Goal: Task Accomplishment & Management: Complete application form

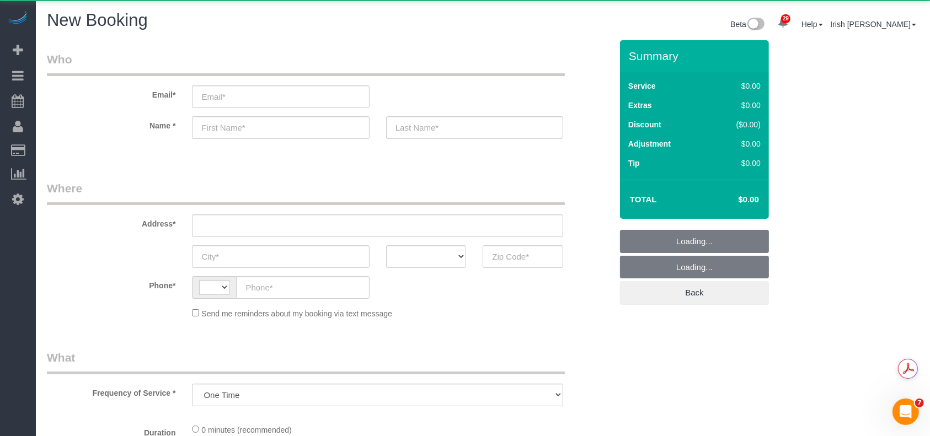
select select "3"
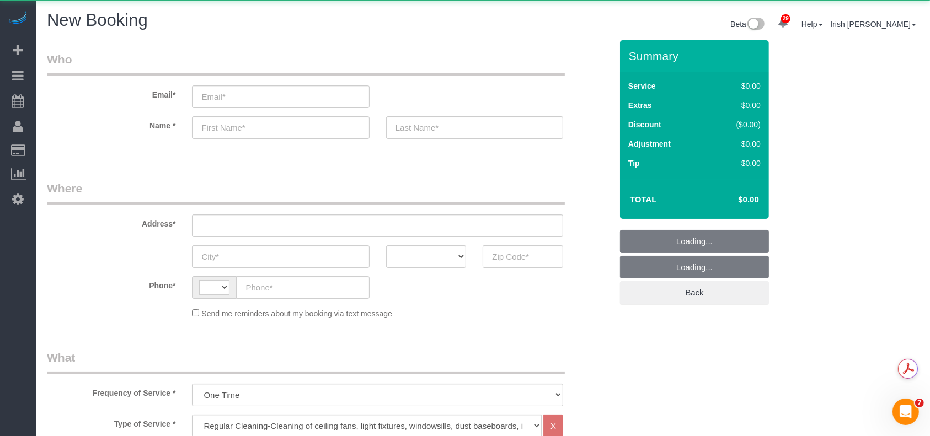
select select "string:[GEOGRAPHIC_DATA]"
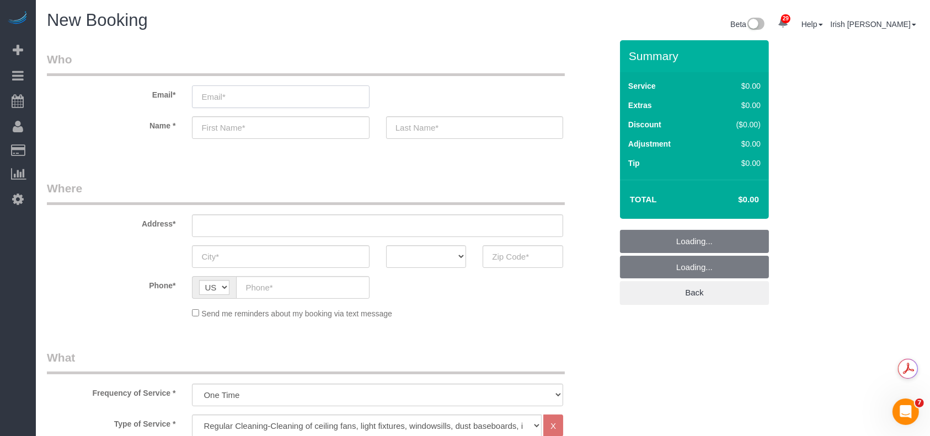
select select "object:1080"
click at [216, 95] on input "email" at bounding box center [280, 96] width 177 height 23
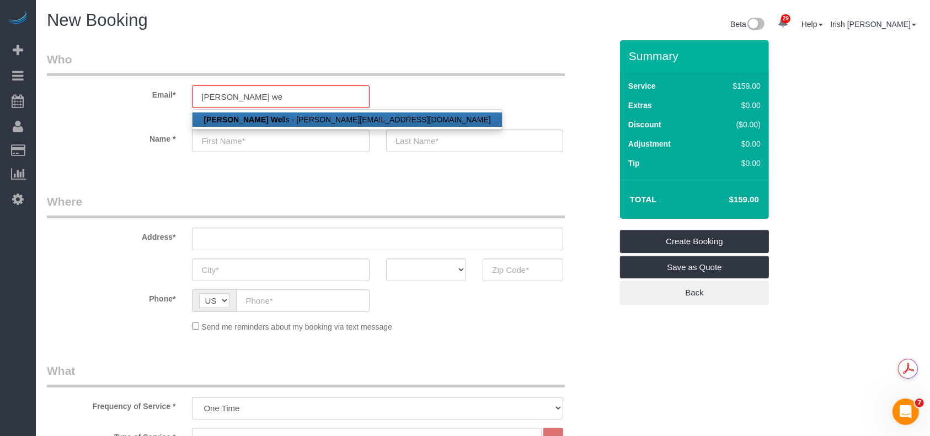
click at [227, 118] on strong "[PERSON_NAME] We" at bounding box center [242, 119] width 78 height 9
type input "[PERSON_NAME][EMAIL_ADDRESS][DOMAIN_NAME]"
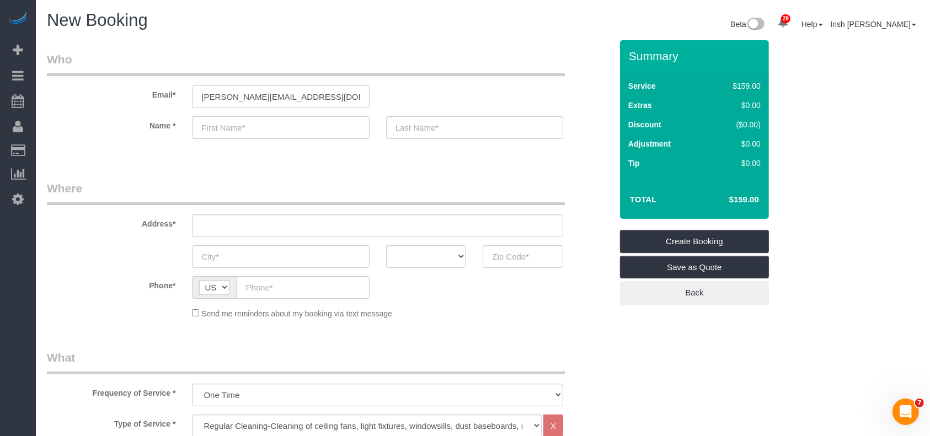
type input "[PERSON_NAME]"
type input "[PHONE_NUMBER]"
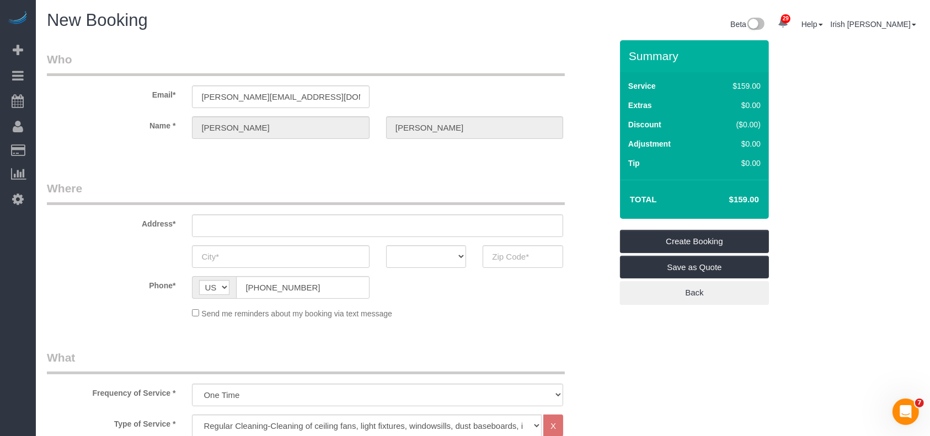
type input "[STREET_ADDRESS][PERSON_NAME]"
type input "LEAGUE CITY"
select select "[GEOGRAPHIC_DATA]"
type input "77573"
select select "string:fspay-ae9463b0-e6f0-4c18-919b-24382207aeee"
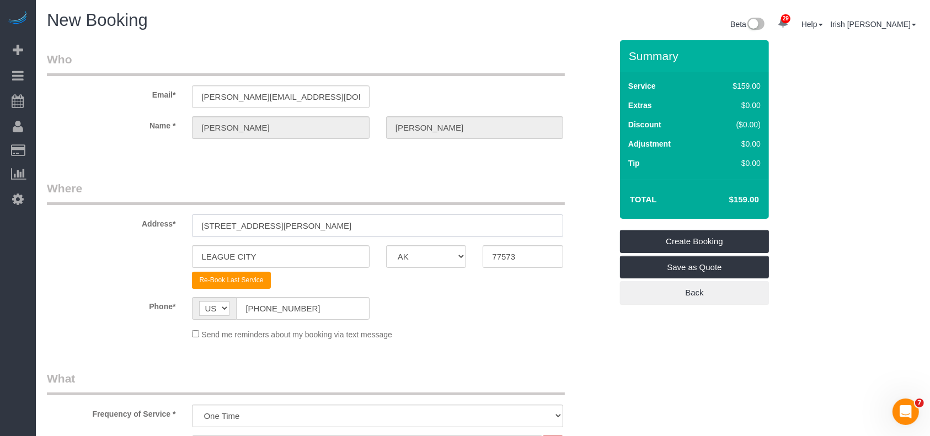
drag, startPoint x: 301, startPoint y: 228, endPoint x: 77, endPoint y: 238, distance: 223.6
click at [77, 238] on sui-booking-address "Address* [STREET_ADDRESS][PERSON_NAME] [GEOGRAPHIC_DATA] AK AL AR AZ CA CO CT D…" at bounding box center [329, 234] width 565 height 109
paste input "[STREET_ADDRESS]"
click at [276, 223] on input "[STREET_ADDRESS]" at bounding box center [377, 226] width 371 height 23
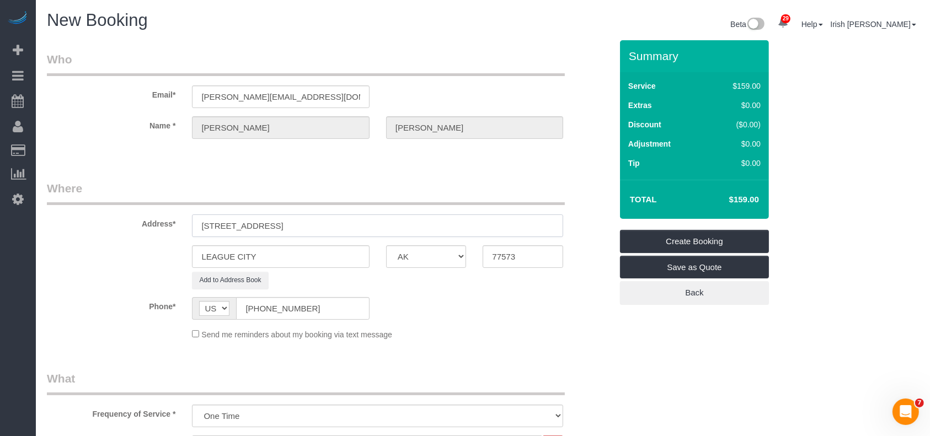
type input "[STREET_ADDRESS]"
drag, startPoint x: 160, startPoint y: 254, endPoint x: 89, endPoint y: 245, distance: 71.1
click at [85, 248] on div "LEAGUE CITY AK AL AR AZ CA CO CT DC DE [GEOGRAPHIC_DATA] [GEOGRAPHIC_DATA] HI I…" at bounding box center [329, 256] width 581 height 23
paste input "[GEOGRAPHIC_DATA]"
type input "[GEOGRAPHIC_DATA]"
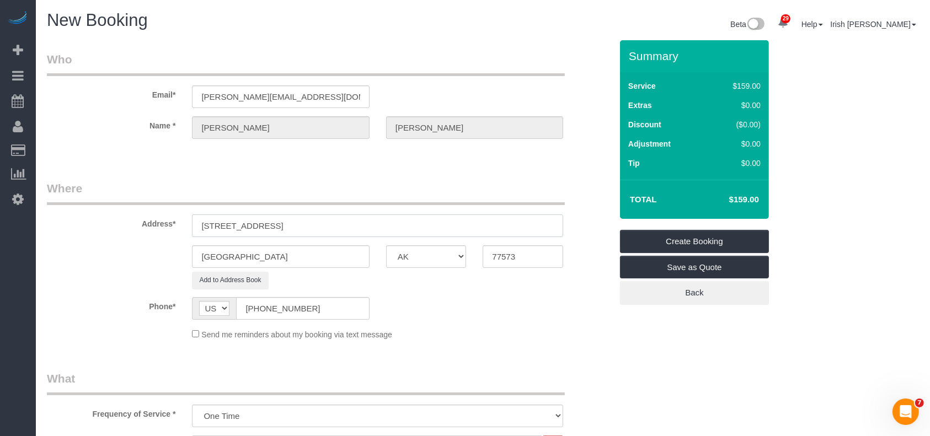
click at [336, 226] on input "[STREET_ADDRESS]" at bounding box center [377, 226] width 371 height 23
drag, startPoint x: 526, startPoint y: 258, endPoint x: 415, endPoint y: 255, distance: 110.9
click at [431, 258] on div "[GEOGRAPHIC_DATA] AK AL AR AZ CA CO CT DC DE [GEOGRAPHIC_DATA] [GEOGRAPHIC_DATA…" at bounding box center [329, 256] width 581 height 23
paste input "02"
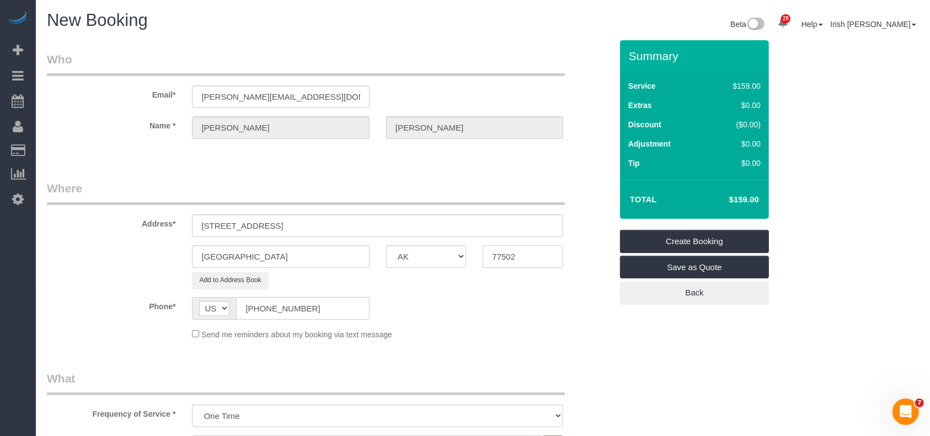
type input "77502"
drag, startPoint x: 361, startPoint y: 224, endPoint x: 269, endPoint y: 214, distance: 92.1
click at [269, 215] on input "[STREET_ADDRESS]" at bounding box center [377, 226] width 371 height 23
type input "[STREET_ADDRESS][PERSON_NAME]"
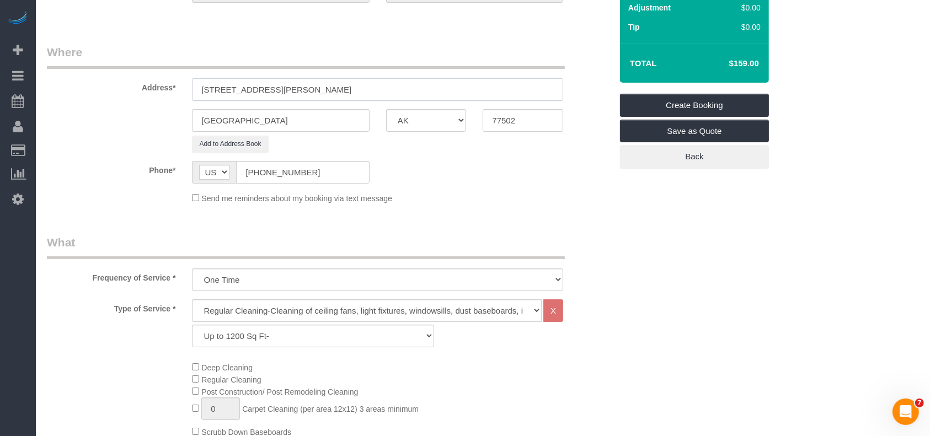
scroll to position [221, 0]
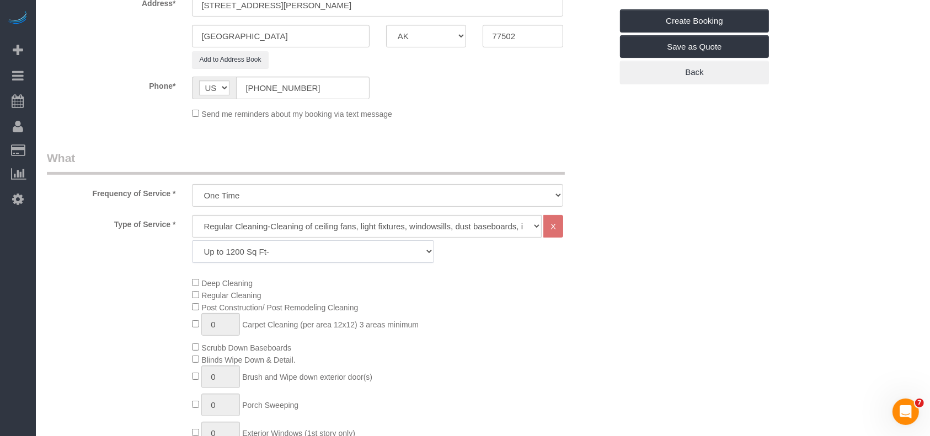
click at [283, 249] on select "Up to 1200 Sq Ft- [DATE]-[DATE] Sq Ft [DATE]-[DATE] Sq Ft [DATE]-[DATE] Sq Ft […" at bounding box center [313, 251] width 242 height 23
select select "61"
click at [192, 240] on select "Up to 1200 Sq Ft- [DATE]-[DATE] Sq Ft [DATE]-[DATE] Sq Ft [DATE]-[DATE] Sq Ft […" at bounding box center [313, 251] width 242 height 23
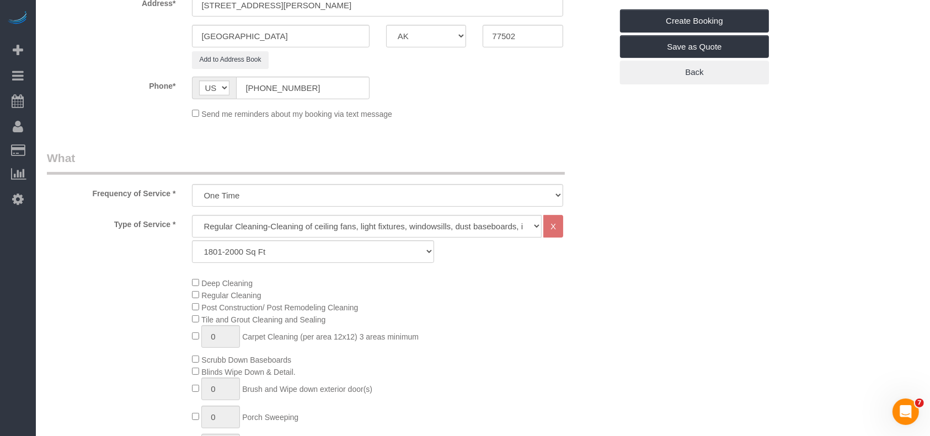
click at [78, 259] on div "Type of Service * Regular Cleaning-Cleaning of ceiling fans, light fixtures, wi…" at bounding box center [329, 241] width 581 height 53
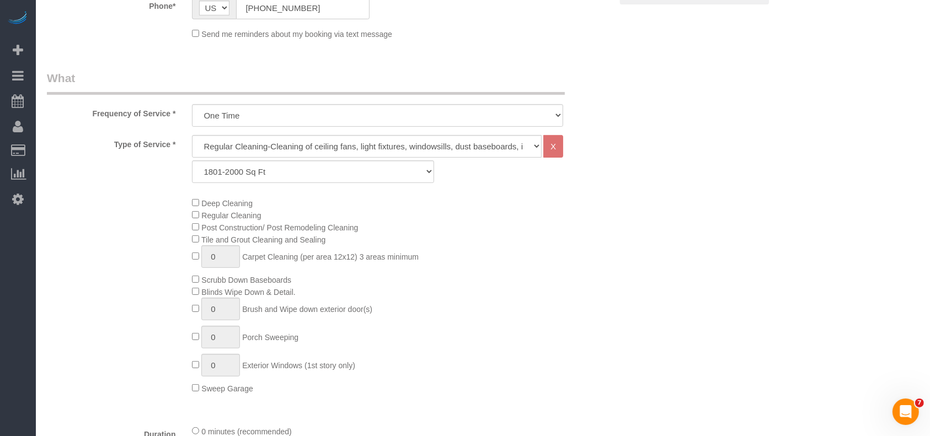
scroll to position [441, 0]
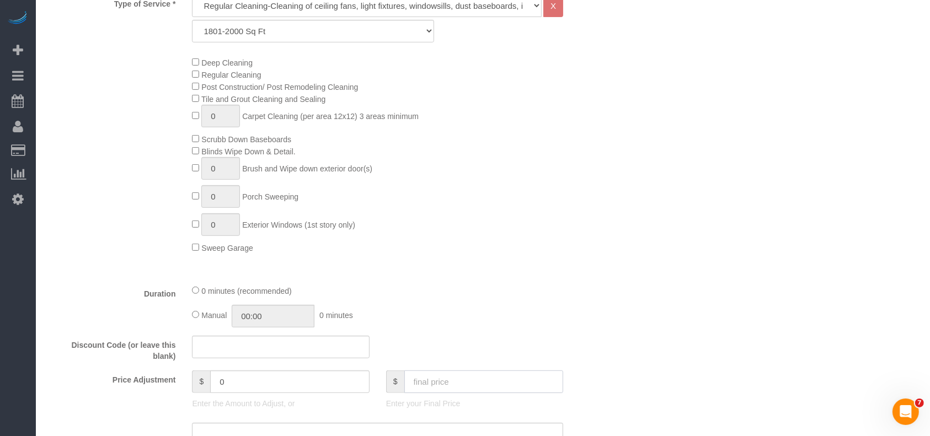
click at [460, 378] on input "text" at bounding box center [483, 382] width 159 height 23
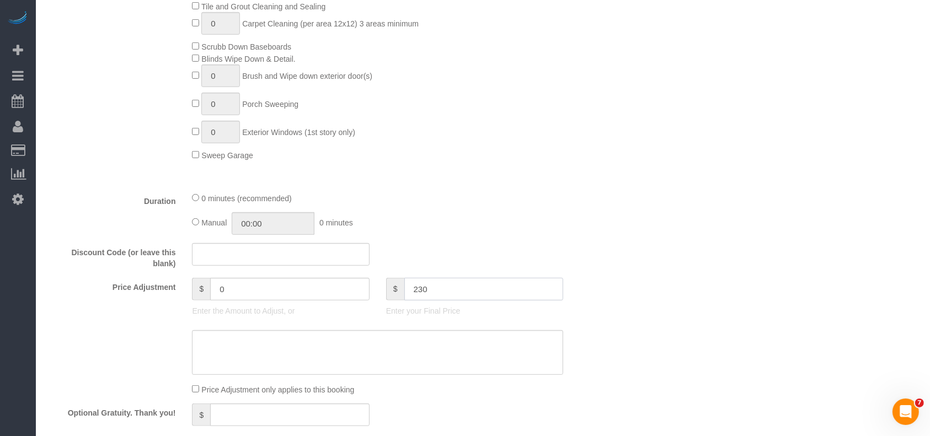
scroll to position [588, 0]
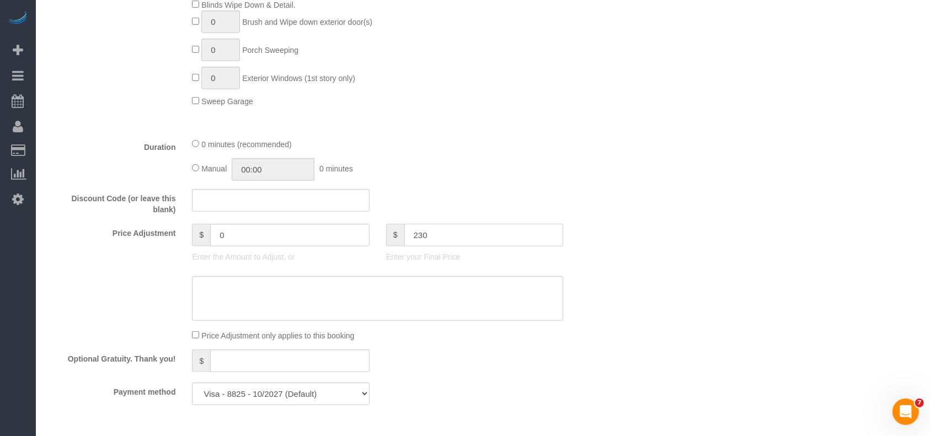
drag, startPoint x: 472, startPoint y: 231, endPoint x: 347, endPoint y: 228, distance: 124.6
click at [347, 228] on div "Price Adjustment $ 0 Enter the Amount to Adjust, or $ 230 Enter your Final Price" at bounding box center [329, 246] width 581 height 44
type input "230"
click at [302, 314] on textarea at bounding box center [377, 298] width 371 height 45
paste textarea "230"
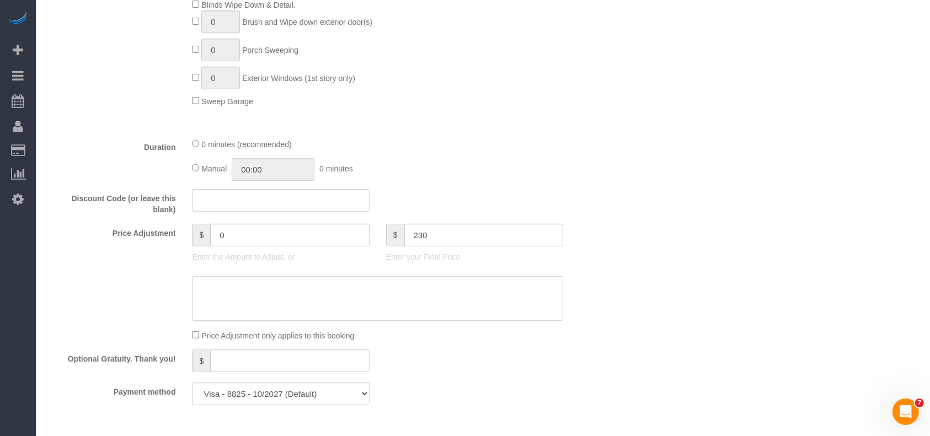
type textarea "230"
type input "21"
click at [200, 287] on textarea at bounding box center [377, 298] width 371 height 45
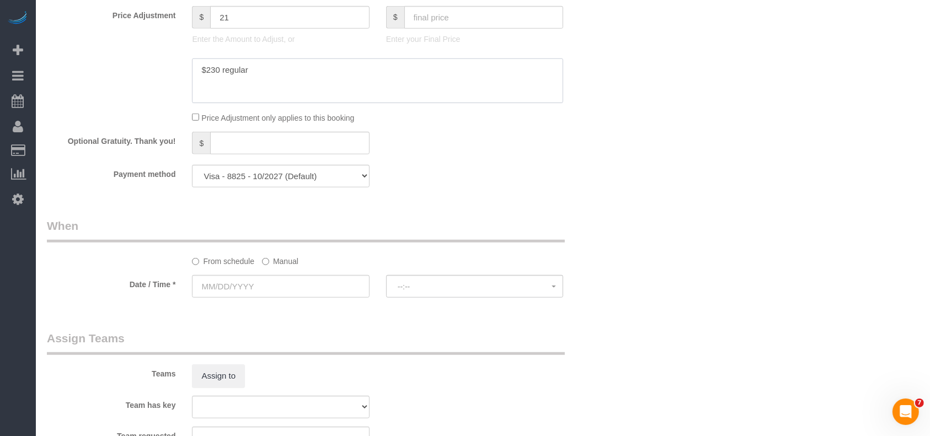
scroll to position [808, 0]
type textarea "$230 regular"
drag, startPoint x: 260, startPoint y: 176, endPoint x: 259, endPoint y: 183, distance: 6.1
click at [260, 176] on select "Visa - 8825 - 10/2027 Visa - 8825 - 10/2027 (Default) Add Credit Card ─────────…" at bounding box center [280, 173] width 177 height 23
select select "string:check"
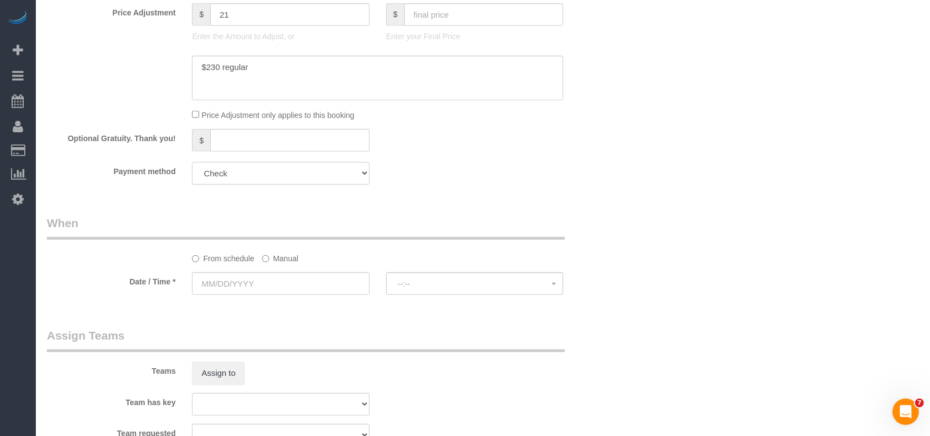
click at [192, 165] on select "Visa - 8825 - 10/2027 Visa - 8825 - 10/2027 (Default) Add Credit Card ─────────…" at bounding box center [280, 173] width 177 height 23
click at [272, 263] on label "Manual" at bounding box center [280, 256] width 36 height 15
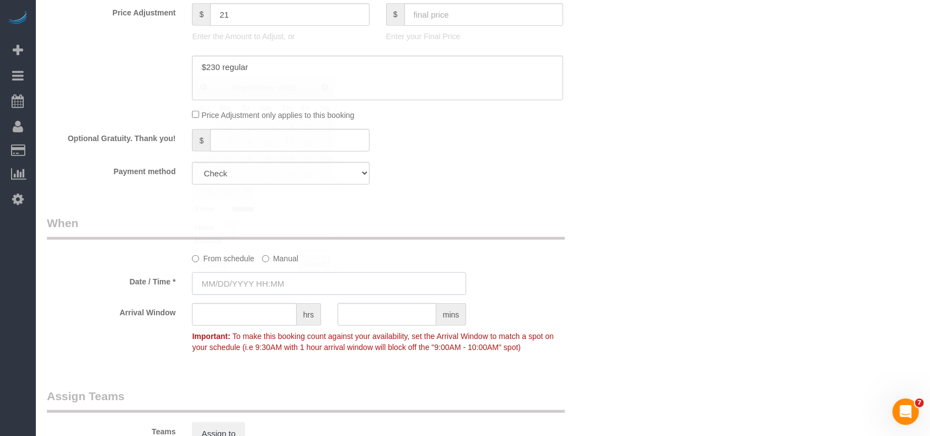
click at [254, 288] on input "text" at bounding box center [329, 283] width 274 height 23
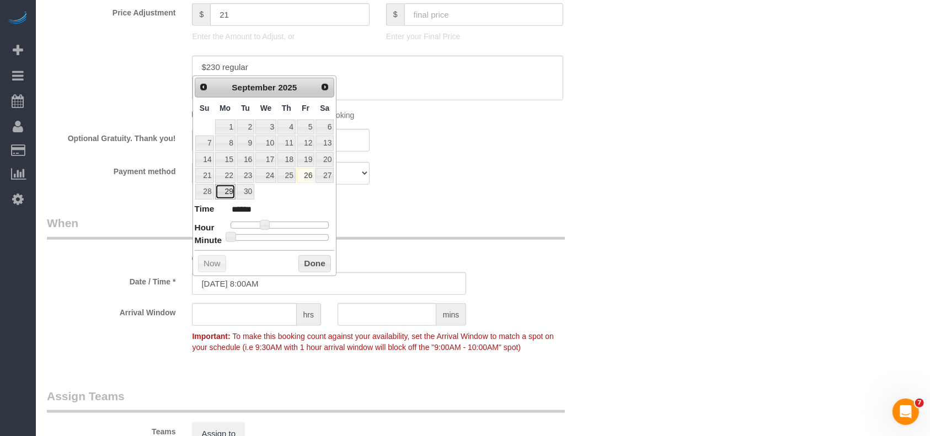
click at [226, 186] on link "29" at bounding box center [225, 191] width 20 height 15
type input "[DATE] 8:00AM"
click at [301, 257] on button "Done" at bounding box center [314, 264] width 33 height 18
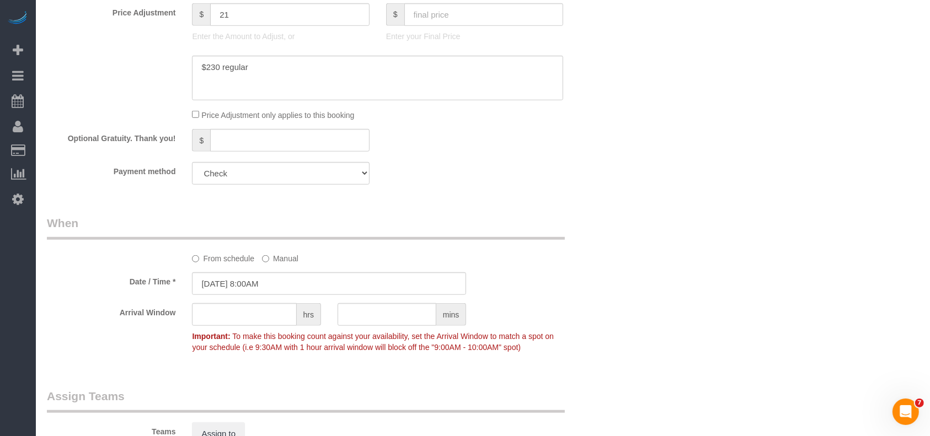
scroll to position [1137, 0]
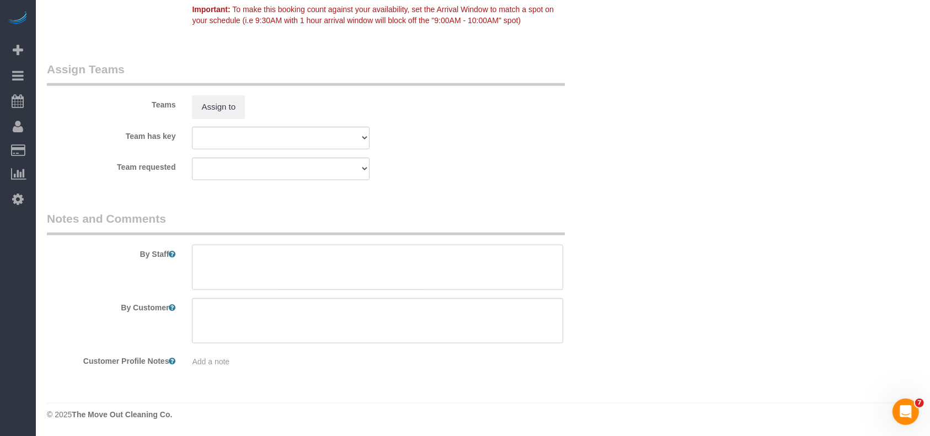
click at [269, 262] on textarea at bounding box center [377, 267] width 371 height 45
paste textarea "Lock box - 2017"
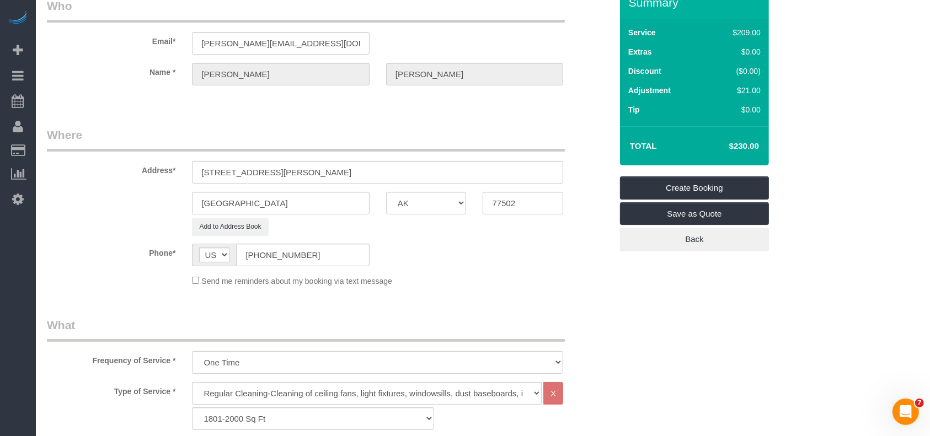
scroll to position [34, 0]
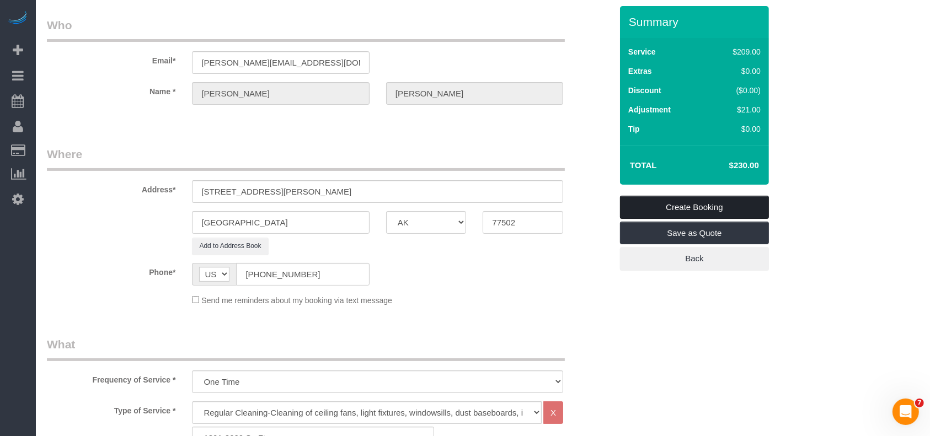
type textarea "Lock box - 2017. Needs deep deep cleaning, to check the condition once on site …"
click at [705, 207] on link "Create Booking" at bounding box center [694, 207] width 149 height 23
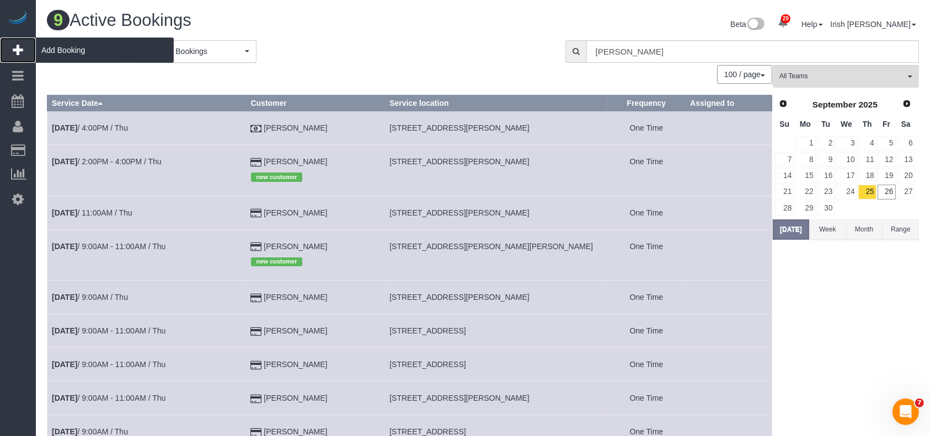
click at [50, 46] on span "Add Booking" at bounding box center [105, 49] width 138 height 25
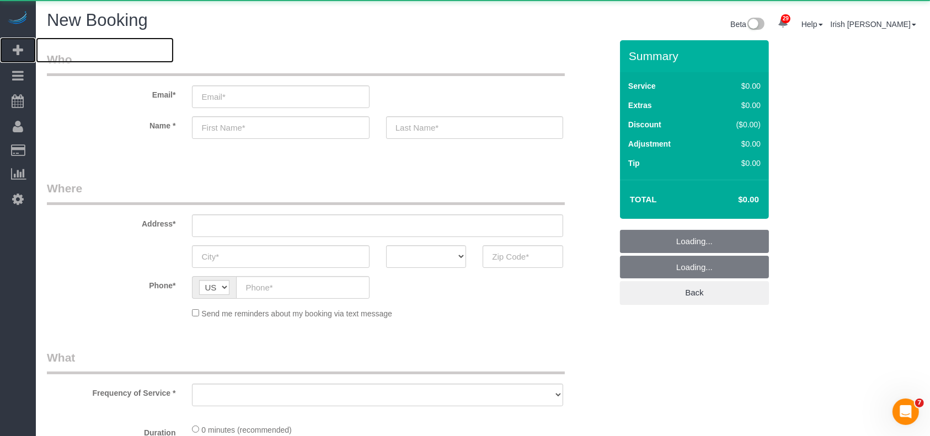
select select "object:1658"
select select "3"
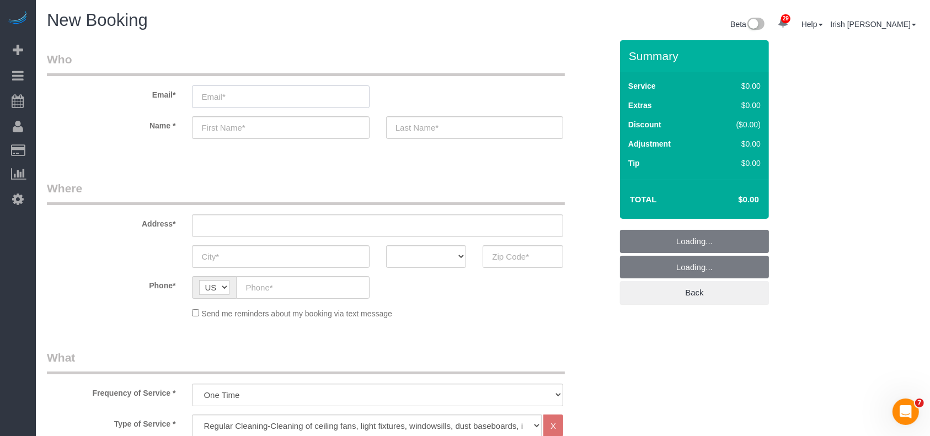
select select "object:1717"
click at [216, 103] on input "email" at bounding box center [280, 96] width 177 height 23
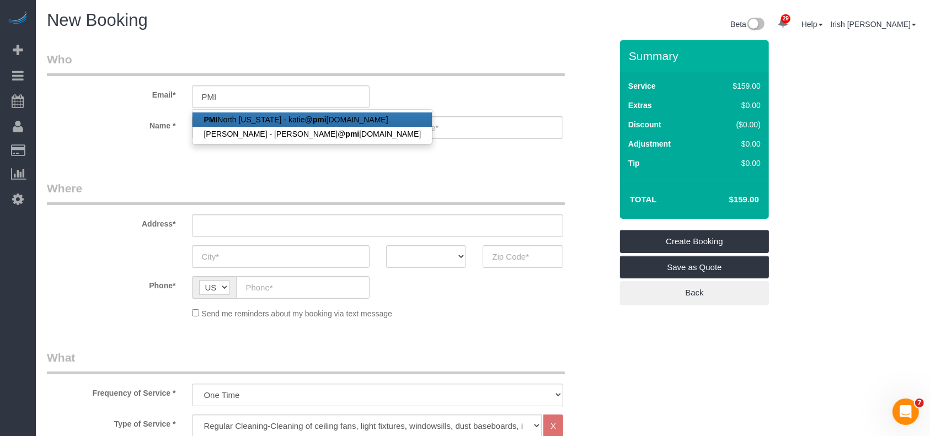
click at [267, 118] on link "PMI [GEOGRAPHIC_DATA][US_STATE] - [PERSON_NAME]@ pmi [DOMAIN_NAME]" at bounding box center [311, 119] width 239 height 14
type input "[PERSON_NAME][EMAIL_ADDRESS][DOMAIN_NAME]"
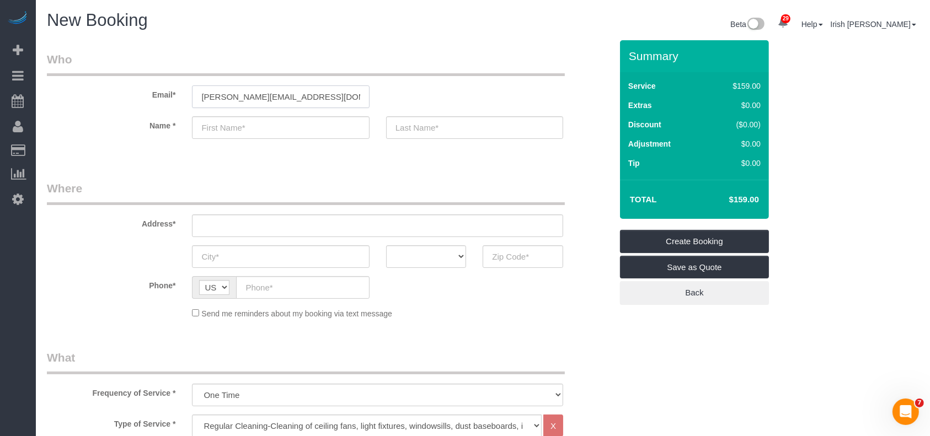
type input "PMI North"
type input "[US_STATE]"
type input "[PHONE_NUMBER]"
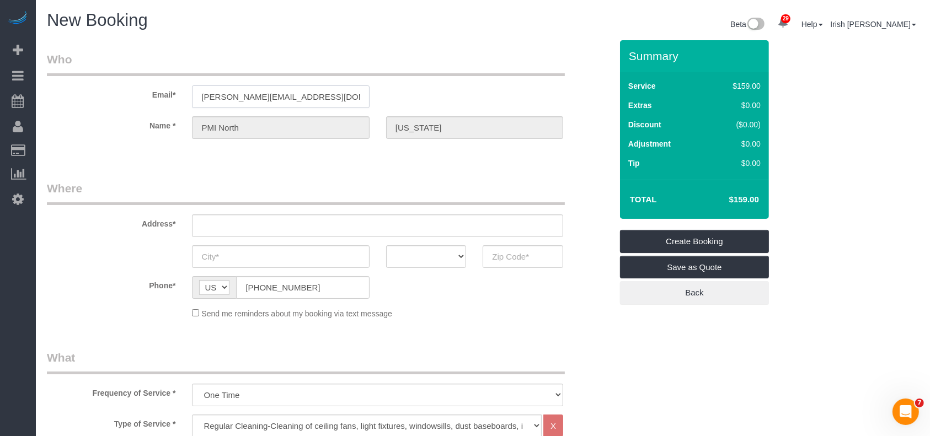
type input "[STREET_ADDRESS]"
type input "Frisco"
select select "[GEOGRAPHIC_DATA]"
type input "75033"
select select "string:fspay-60573b1f-10d3-4150-b947-a47a46c7bcc4"
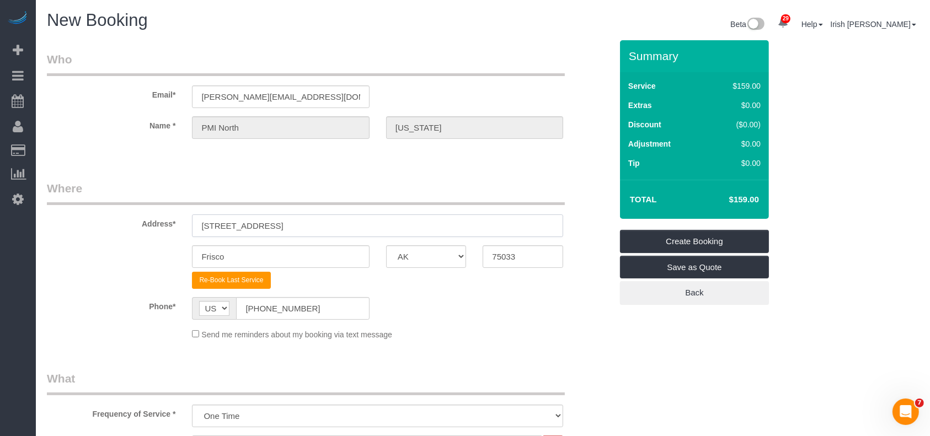
drag, startPoint x: 320, startPoint y: 225, endPoint x: 172, endPoint y: 210, distance: 149.6
click at [169, 211] on div "Address* [STREET_ADDRESS]" at bounding box center [329, 208] width 581 height 57
paste input "[STREET_ADDRESS]"
type input "[STREET_ADDRESS]"
drag, startPoint x: 323, startPoint y: 223, endPoint x: 116, endPoint y: 226, distance: 207.4
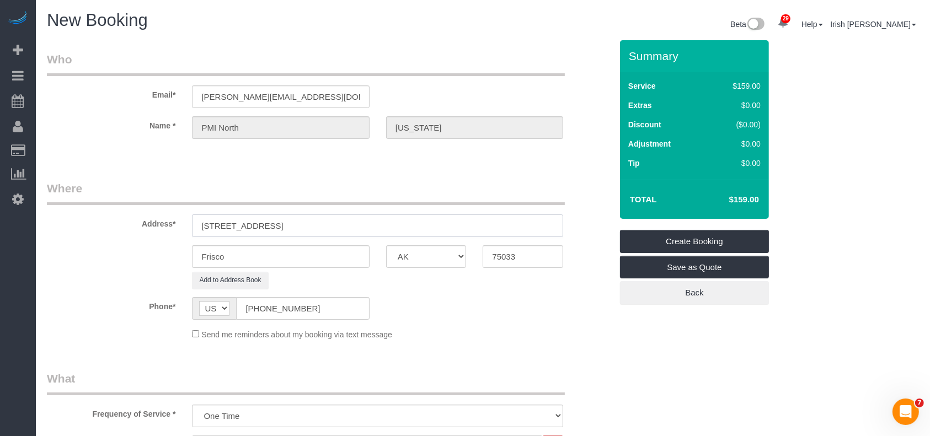
click at [115, 226] on div "Address* [STREET_ADDRESS]" at bounding box center [329, 208] width 581 height 57
drag, startPoint x: 320, startPoint y: 224, endPoint x: 72, endPoint y: 227, distance: 248.7
click at [72, 227] on div "Address* [STREET_ADDRESS]" at bounding box center [329, 208] width 581 height 57
drag, startPoint x: 525, startPoint y: 258, endPoint x: 460, endPoint y: 258, distance: 65.1
click at [461, 259] on div "Frisco AK AL AR AZ CA CO CT DC DE [GEOGRAPHIC_DATA] [GEOGRAPHIC_DATA] HI IA ID …" at bounding box center [329, 256] width 581 height 23
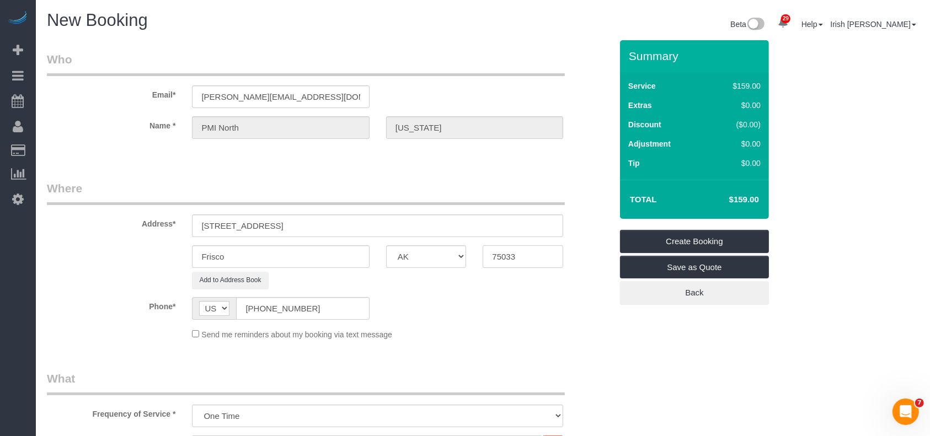
paste input "8400 Hicko"
drag, startPoint x: 544, startPoint y: 258, endPoint x: 315, endPoint y: 223, distance: 231.4
click at [317, 224] on sui-booking-address "Address* [STREET_ADDRESS] [GEOGRAPHIC_DATA] AK AL AR AZ CA CO CT DC DE [GEOGRAP…" at bounding box center [329, 234] width 565 height 109
click at [496, 257] on input "7034" at bounding box center [523, 256] width 81 height 23
paste input "5"
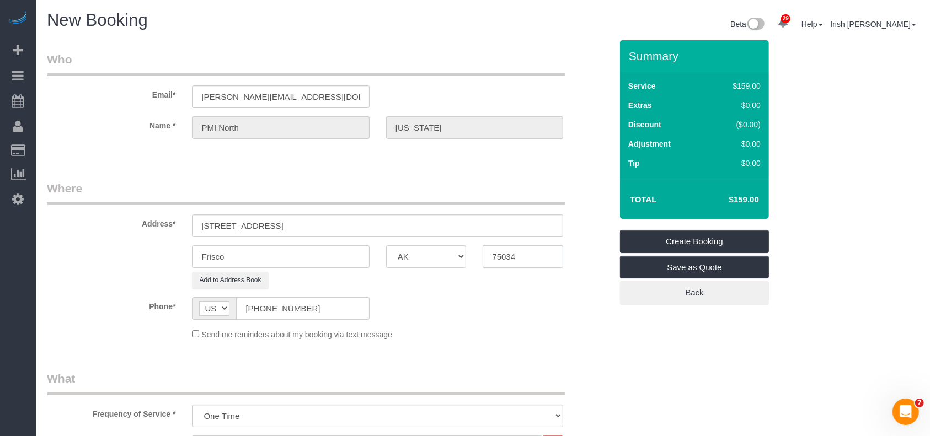
type input "75034"
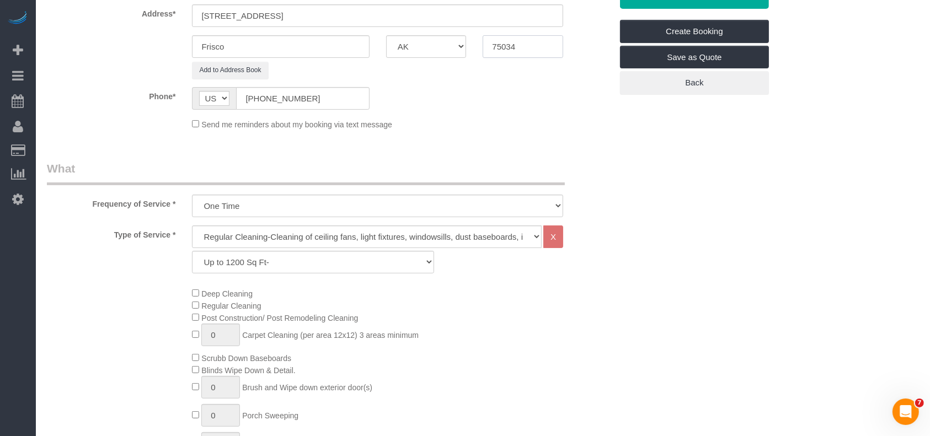
scroll to position [221, 0]
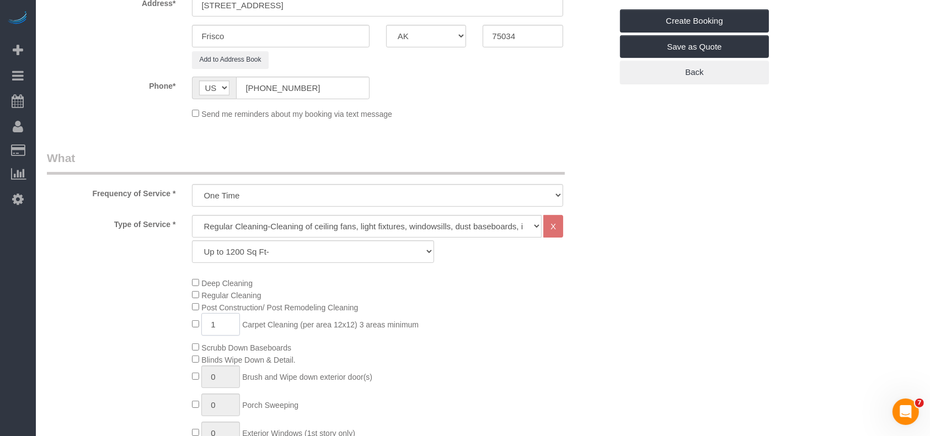
click at [194, 326] on span "1 Carpet Cleaning (per area 12x12) 3 areas minimum" at bounding box center [305, 324] width 227 height 9
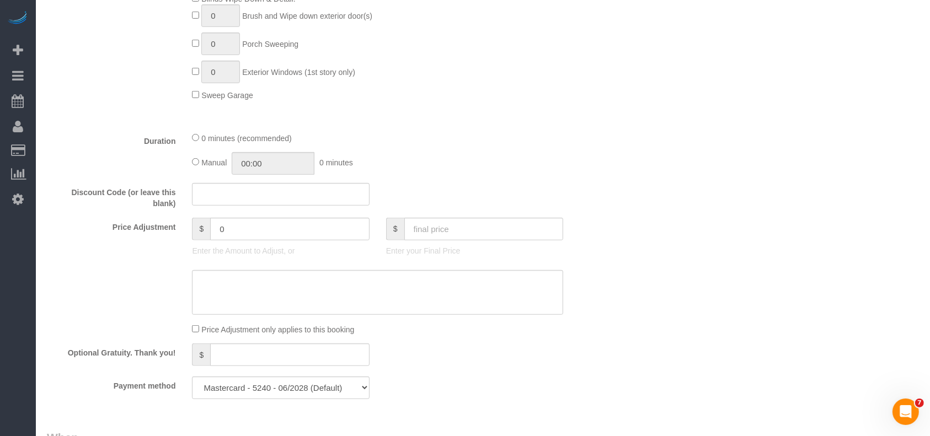
scroll to position [588, 0]
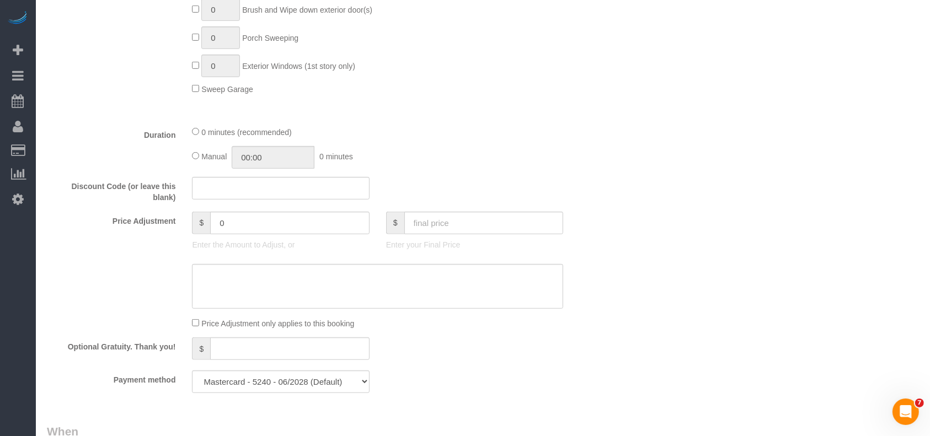
type input "3"
click at [449, 223] on input "text" at bounding box center [483, 223] width 159 height 23
type input "180"
click at [386, 284] on textarea at bounding box center [377, 286] width 371 height 45
type input "-126"
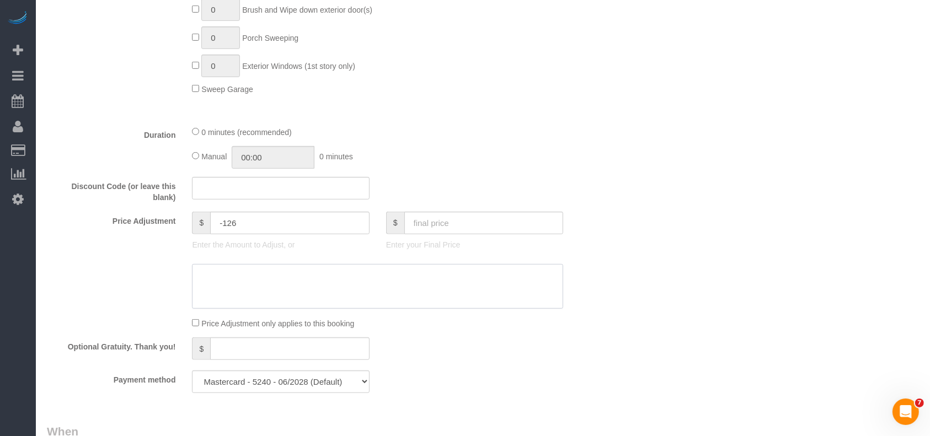
type textarea "$"
drag, startPoint x: 116, startPoint y: 289, endPoint x: 78, endPoint y: 288, distance: 38.6
click at [78, 288] on div at bounding box center [329, 286] width 581 height 45
type textarea "carpet cleaning only"
click at [301, 388] on select "Mastercard - 5240 - 06/2028 (Default) Add Credit Card ─────────────── Cash Chec…" at bounding box center [280, 382] width 177 height 23
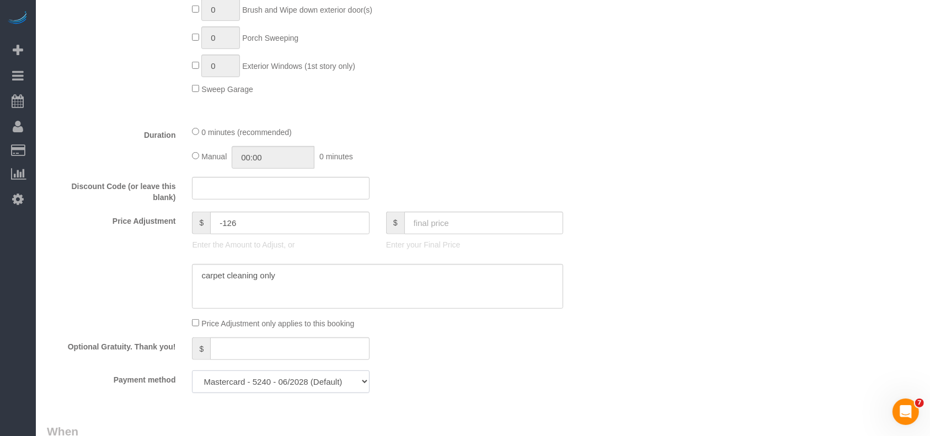
select select "string:check"
click at [192, 373] on select "Mastercard - 5240 - 06/2028 (Default) Add Credit Card ─────────────── Cash Chec…" at bounding box center [280, 382] width 177 height 23
click at [416, 362] on div "Optional Gratuity. Thank you! $" at bounding box center [329, 349] width 581 height 25
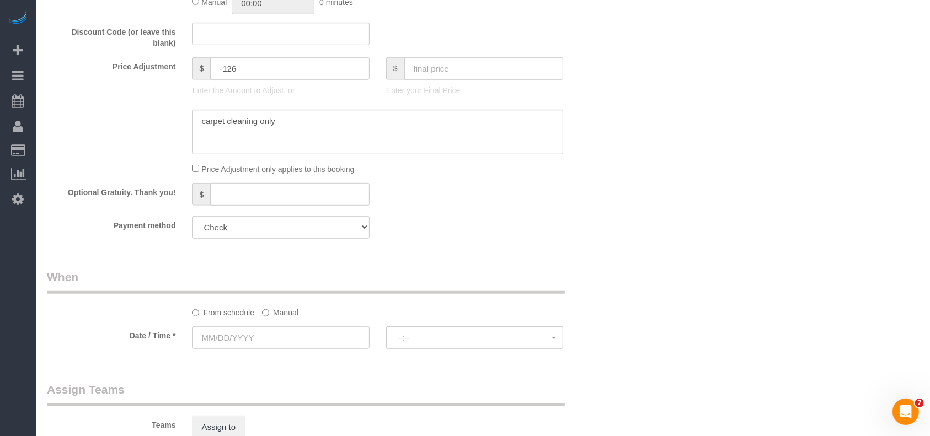
scroll to position [808, 0]
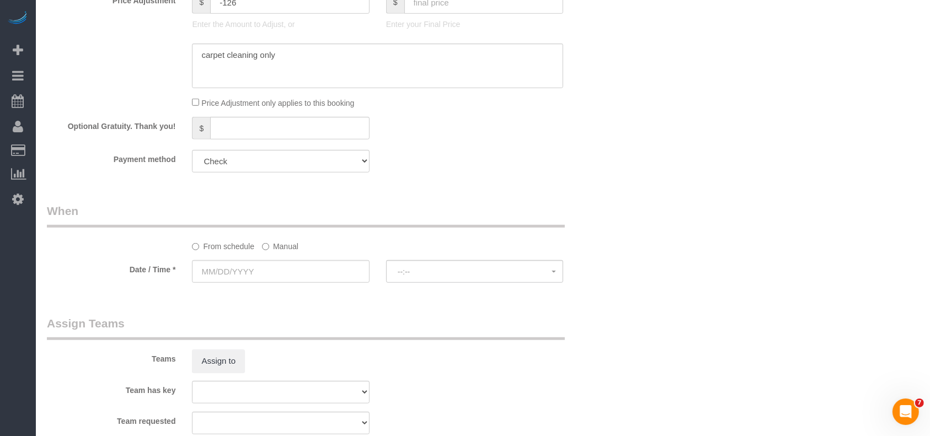
click at [285, 248] on label "Manual" at bounding box center [280, 244] width 36 height 15
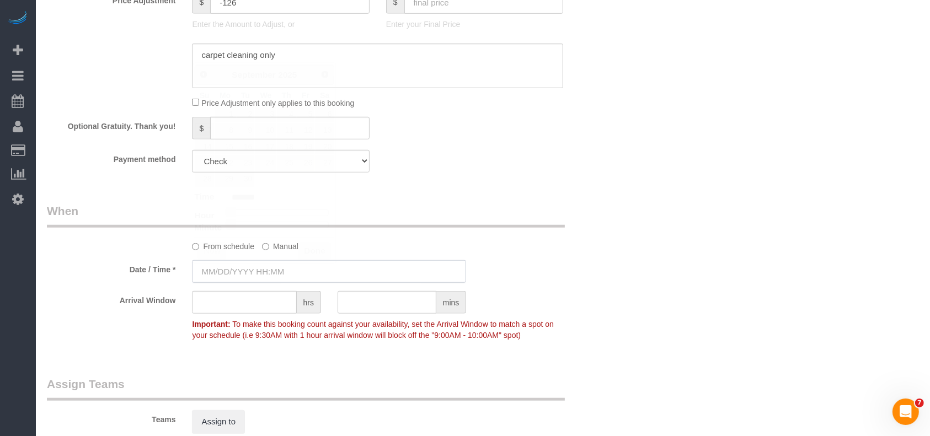
click at [268, 274] on input "text" at bounding box center [329, 271] width 274 height 23
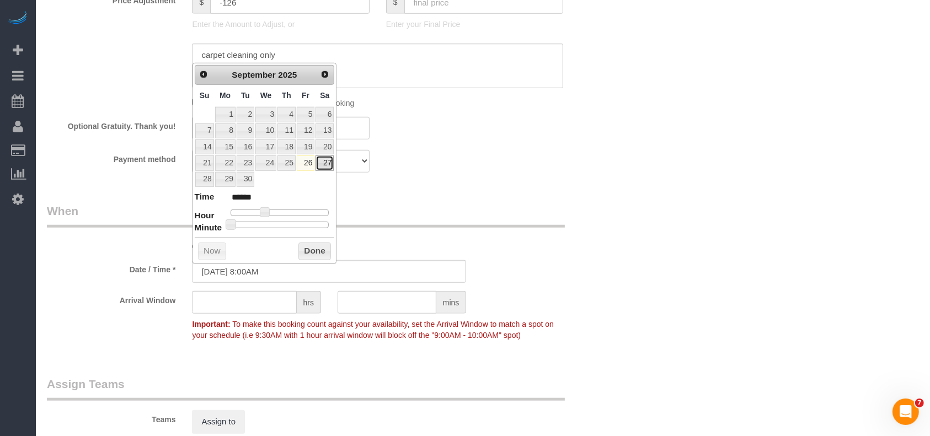
click at [326, 162] on link "27" at bounding box center [324, 163] width 18 height 15
type input "[DATE] 8:00AM"
drag, startPoint x: 309, startPoint y: 246, endPoint x: 312, endPoint y: 251, distance: 6.4
click at [309, 247] on button "Done" at bounding box center [314, 252] width 33 height 18
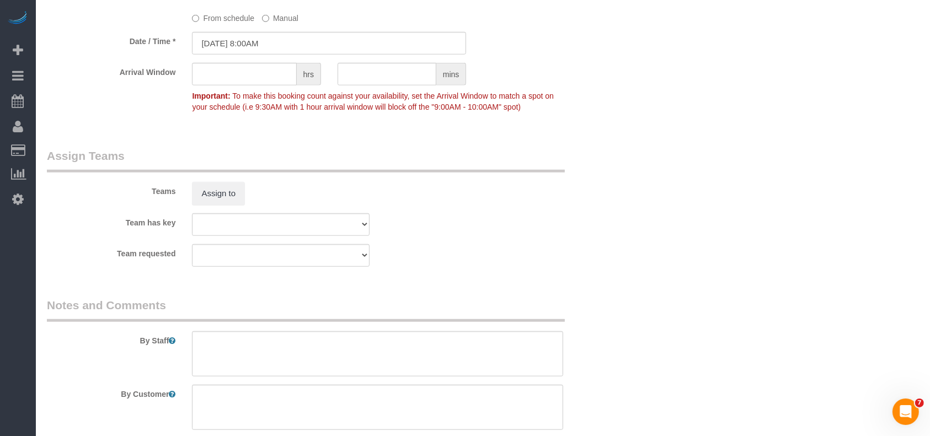
scroll to position [1103, 0]
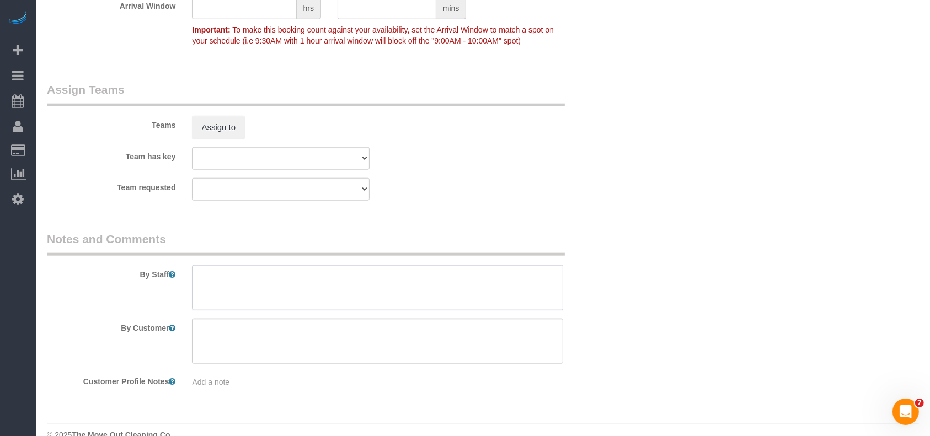
click at [251, 282] on textarea at bounding box center [377, 287] width 371 height 45
paste textarea "carpet cleaning only"
paste textarea "Door Code: 2002 Please clean carpet on stairs, and upstairs bedroom/loft spaces…"
drag, startPoint x: 278, startPoint y: 308, endPoint x: 187, endPoint y: 296, distance: 91.7
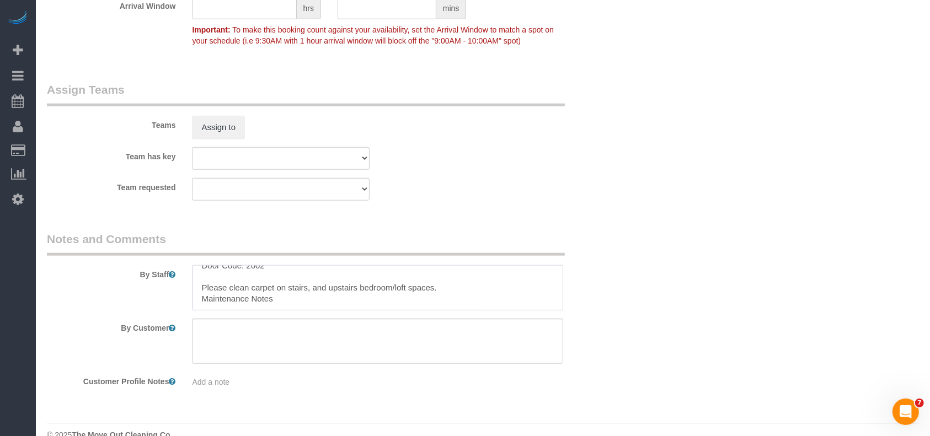
click at [189, 296] on div at bounding box center [378, 287] width 388 height 45
click at [202, 302] on textarea at bounding box center [377, 287] width 371 height 45
click at [195, 271] on textarea at bounding box center [377, 287] width 371 height 45
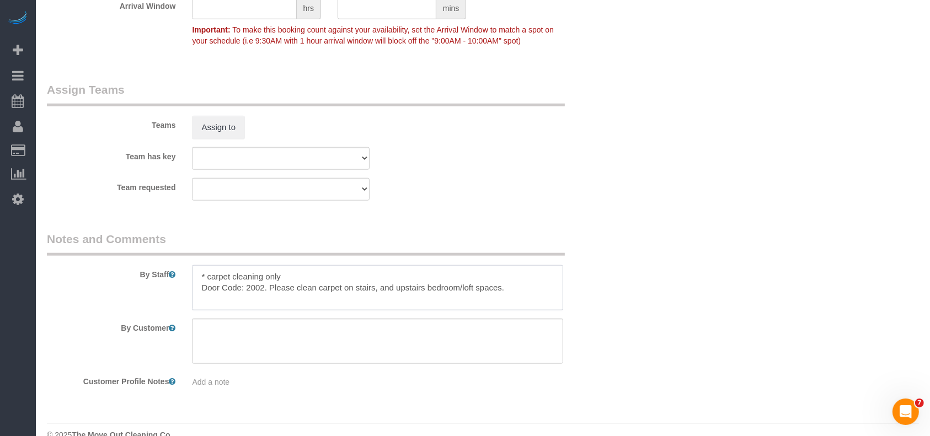
click at [197, 284] on textarea at bounding box center [377, 287] width 371 height 45
click at [197, 292] on textarea at bounding box center [377, 287] width 371 height 45
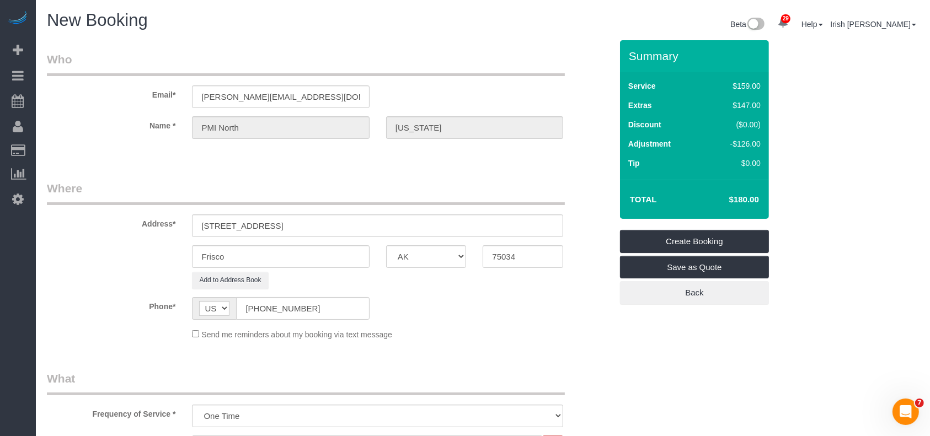
type textarea "* carpet cleaning only * Door Code: 2002. Please clean carpet on stairs, and up…"
click at [729, 236] on link "Create Booking" at bounding box center [694, 241] width 149 height 23
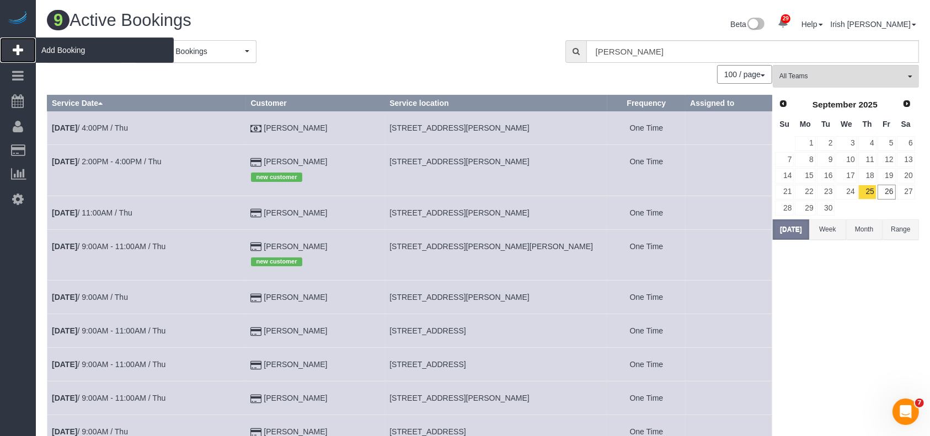
click at [50, 50] on span "Add Booking" at bounding box center [105, 49] width 138 height 25
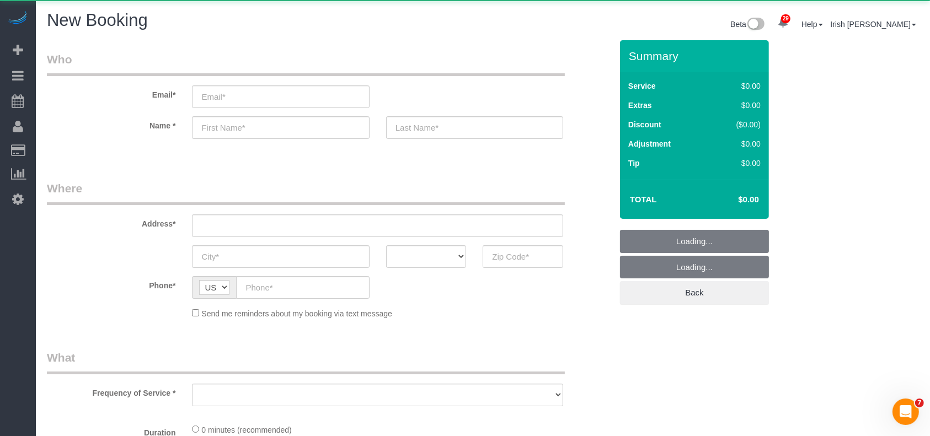
select select "object:2247"
select select "3"
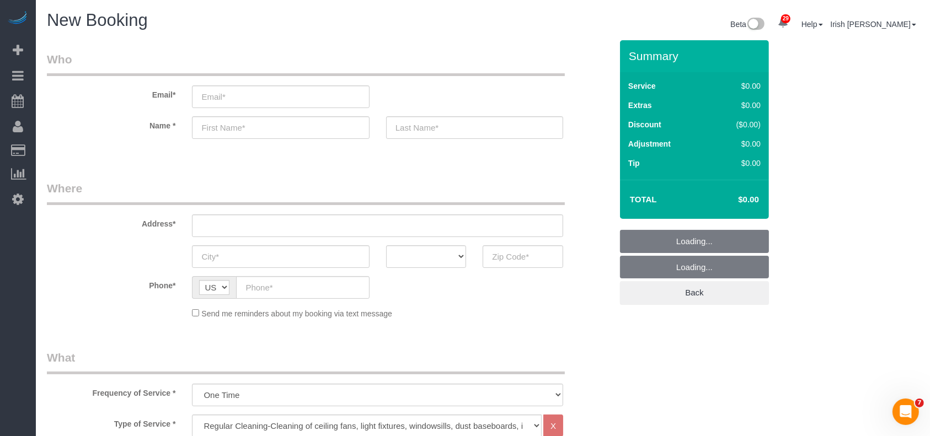
select select "object:2317"
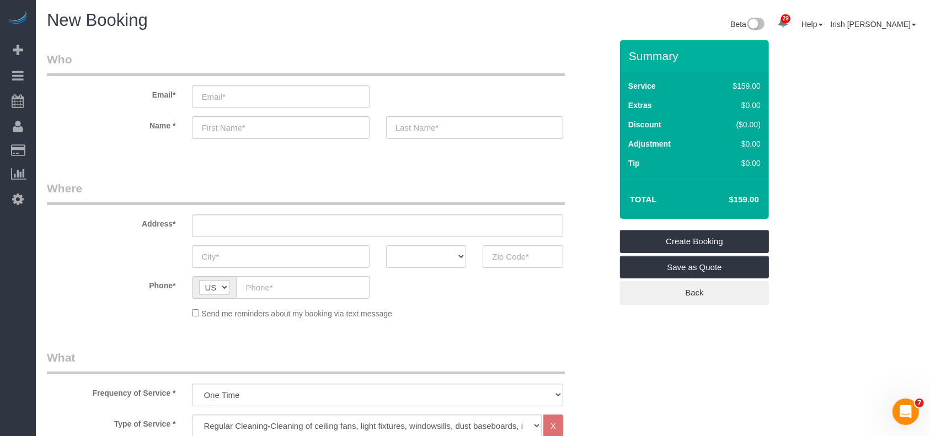
click at [6, 303] on div "29 Beta Your Notifications You have 0 alerts × You have 1 to charge for [DATE] …" at bounding box center [18, 218] width 36 height 436
click at [216, 100] on input "email" at bounding box center [280, 96] width 177 height 23
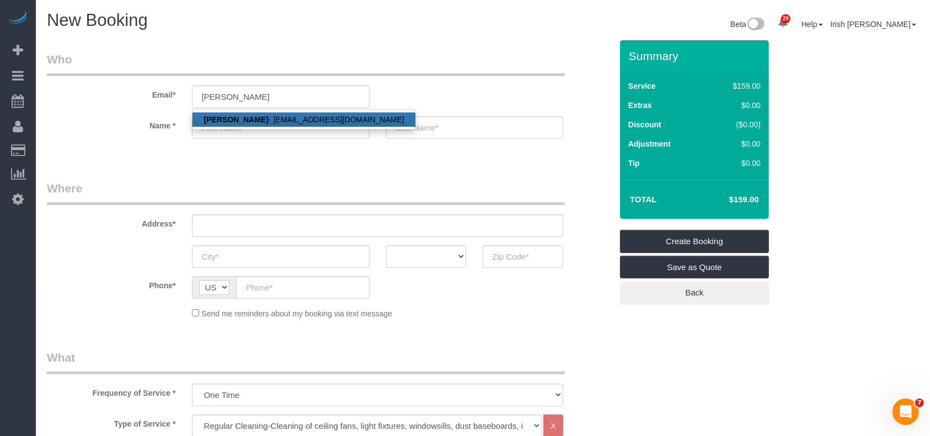
click at [248, 117] on strong "[PERSON_NAME]" at bounding box center [235, 119] width 65 height 9
type input "[EMAIL_ADDRESS][DOMAIN_NAME]"
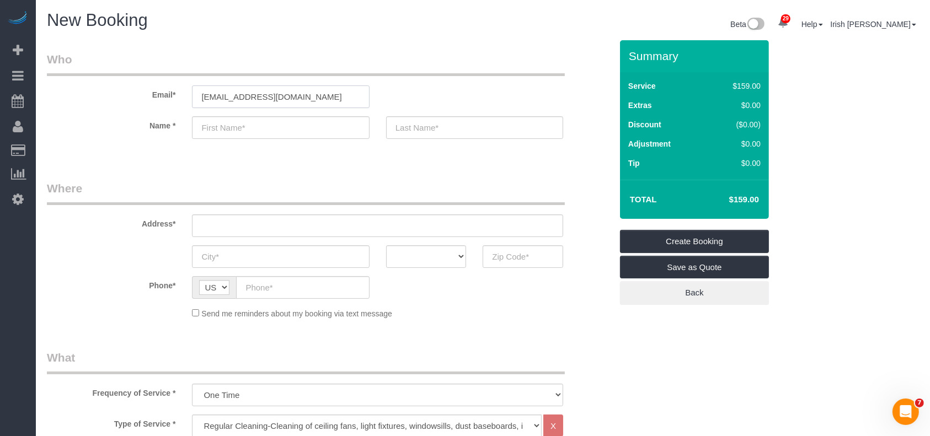
type input "[PERSON_NAME]"
type input "Tu"
type input "[PHONE_NUMBER]"
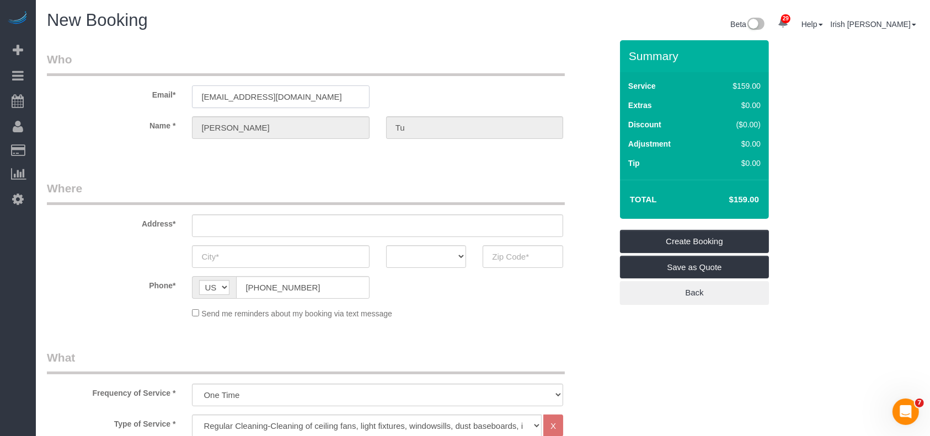
type input "[STREET_ADDRESS][PERSON_NAME],"
type input "Fate"
select select "[GEOGRAPHIC_DATA]"
type input "75189"
select select "string:fspay-a313df87-758b-46ad-a639-6a3223da5fc5"
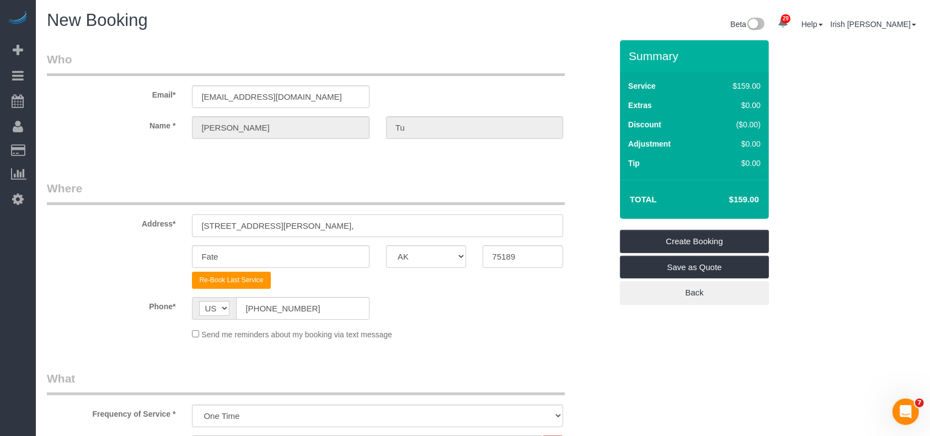
drag, startPoint x: 287, startPoint y: 224, endPoint x: 170, endPoint y: 211, distance: 118.3
click at [174, 214] on div "Address* [STREET_ADDRESS][PERSON_NAME]," at bounding box center [329, 208] width 581 height 57
paste input "[STREET_ADDRESS]"
click at [301, 228] on input "[STREET_ADDRESS]" at bounding box center [377, 226] width 371 height 23
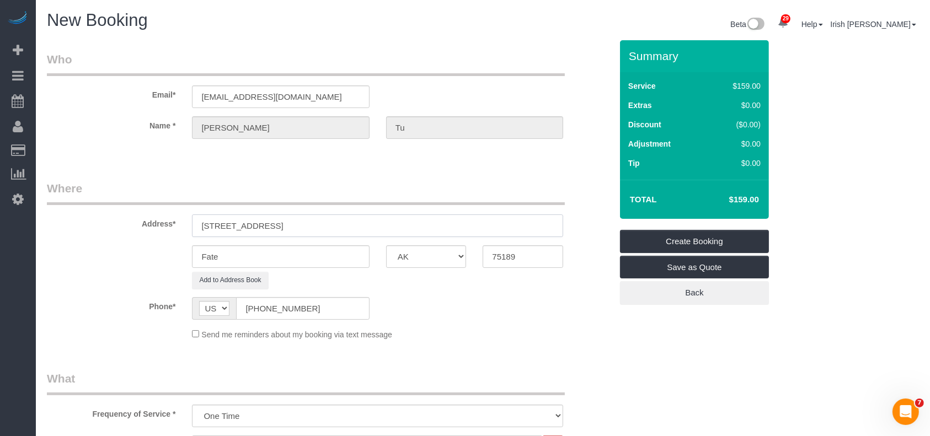
type input "[STREET_ADDRESS]"
drag, startPoint x: 193, startPoint y: 254, endPoint x: 153, endPoint y: 254, distance: 39.7
click at [157, 254] on div "Fate AK AL AR AZ CA CO CT DC DE [GEOGRAPHIC_DATA] [GEOGRAPHIC_DATA] HI IA ID IL…" at bounding box center [329, 256] width 581 height 23
paste input "[GEOGRAPHIC_DATA]"
type input "[GEOGRAPHIC_DATA]"
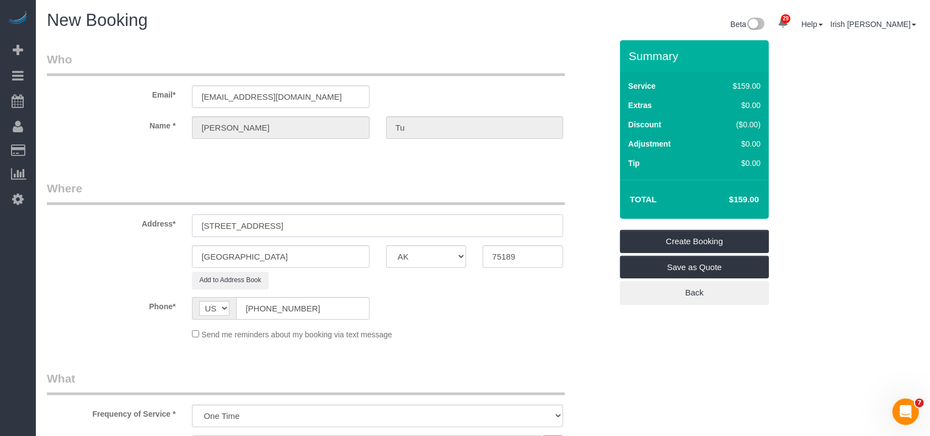
click at [350, 218] on input "[STREET_ADDRESS]" at bounding box center [377, 226] width 371 height 23
click at [420, 249] on div "[GEOGRAPHIC_DATA] AK AL AR AZ CA CO CT DC DE [GEOGRAPHIC_DATA] [GEOGRAPHIC_DATA…" at bounding box center [329, 256] width 581 height 23
paste input "6005"
type input "76005"
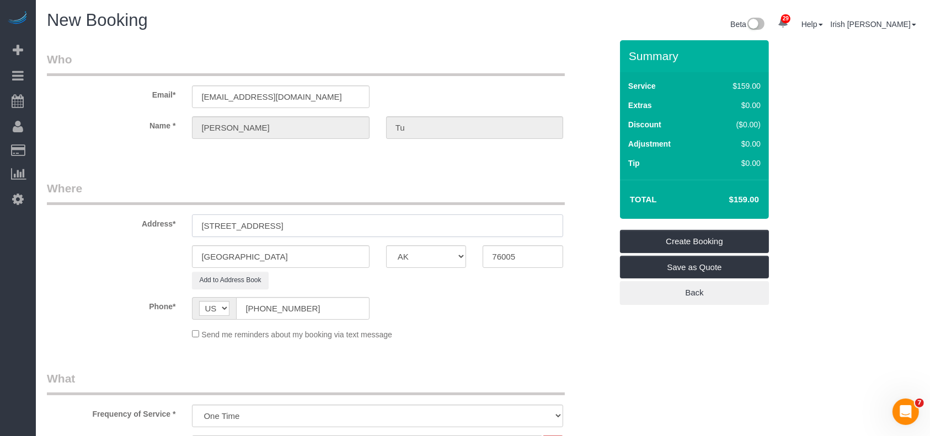
drag, startPoint x: 356, startPoint y: 216, endPoint x: 279, endPoint y: 221, distance: 77.4
click at [279, 221] on input "[STREET_ADDRESS]" at bounding box center [377, 226] width 371 height 23
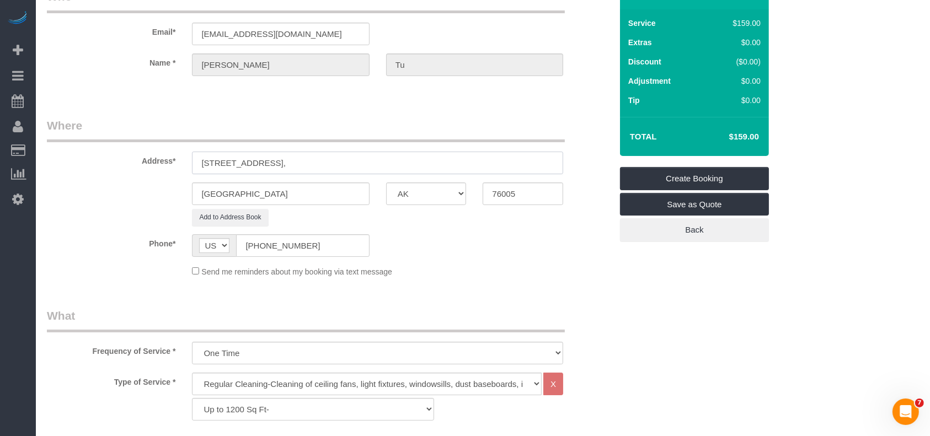
scroll to position [147, 0]
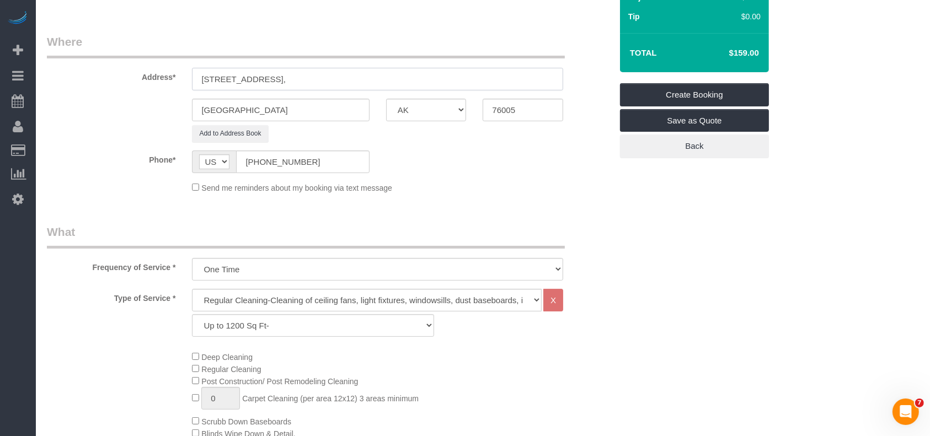
type input "[STREET_ADDRESS],"
click at [315, 328] on select "Up to 1200 Sq Ft- [DATE]-[DATE] Sq Ft [DATE]-[DATE] Sq Ft [DATE]-[DATE] Sq Ft […" at bounding box center [313, 325] width 242 height 23
select select "59"
click at [192, 314] on select "Up to 1200 Sq Ft- [DATE]-[DATE] Sq Ft [DATE]-[DATE] Sq Ft [DATE]-[DATE] Sq Ft […" at bounding box center [313, 325] width 242 height 23
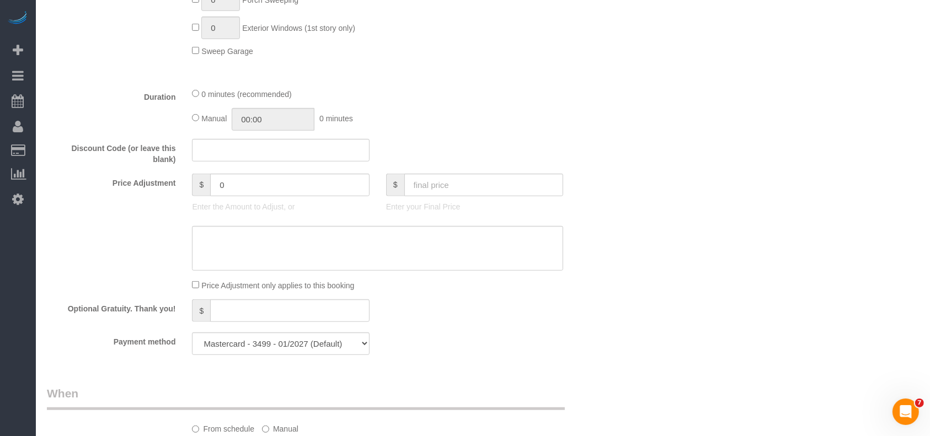
scroll to position [735, 0]
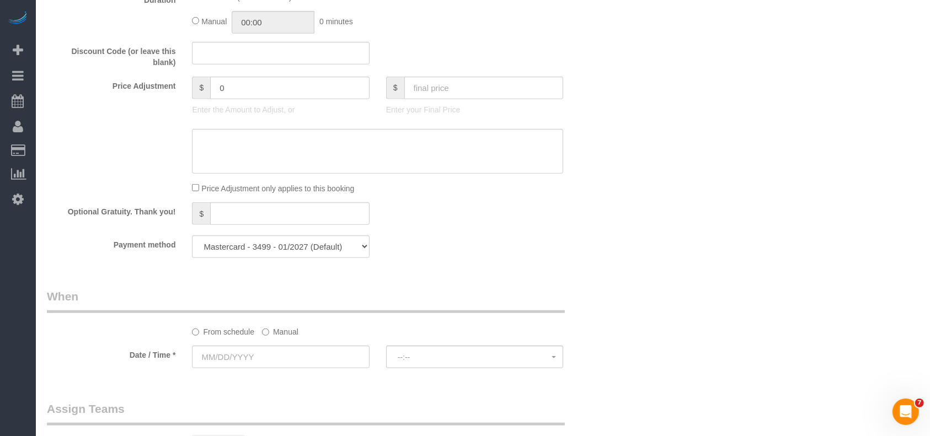
click at [276, 329] on label "Manual" at bounding box center [280, 330] width 36 height 15
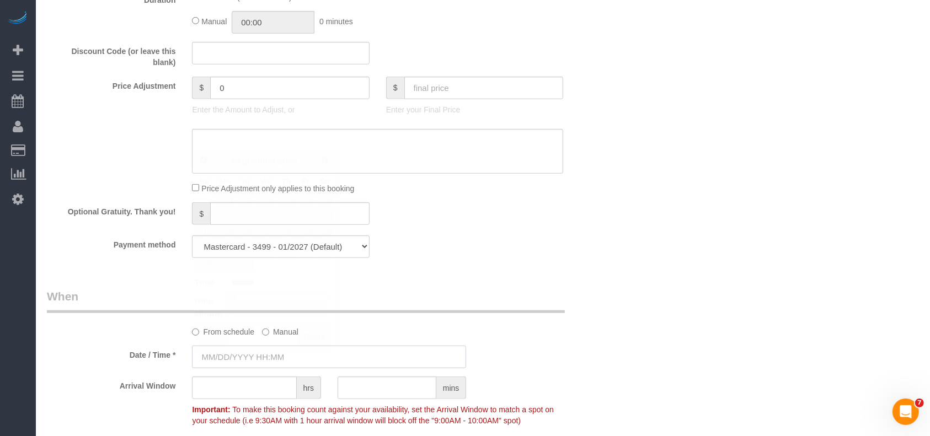
click at [268, 355] on input "text" at bounding box center [329, 357] width 274 height 23
type input "[DATE] 8:00AM"
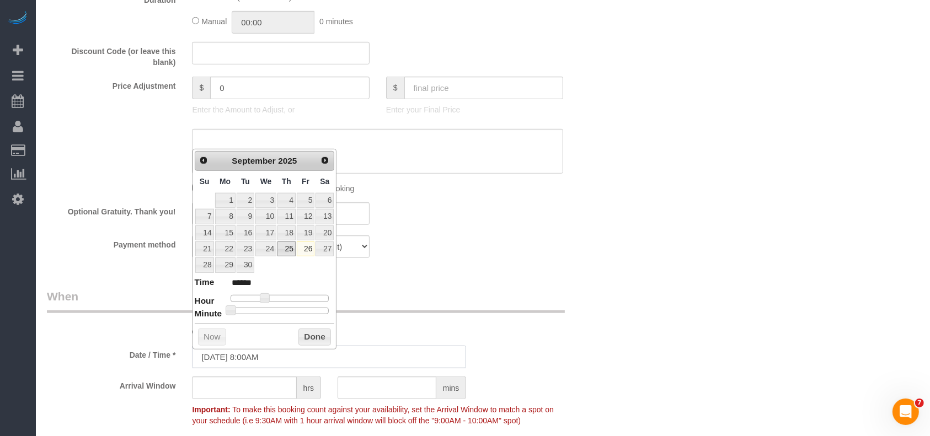
scroll to position [956, 0]
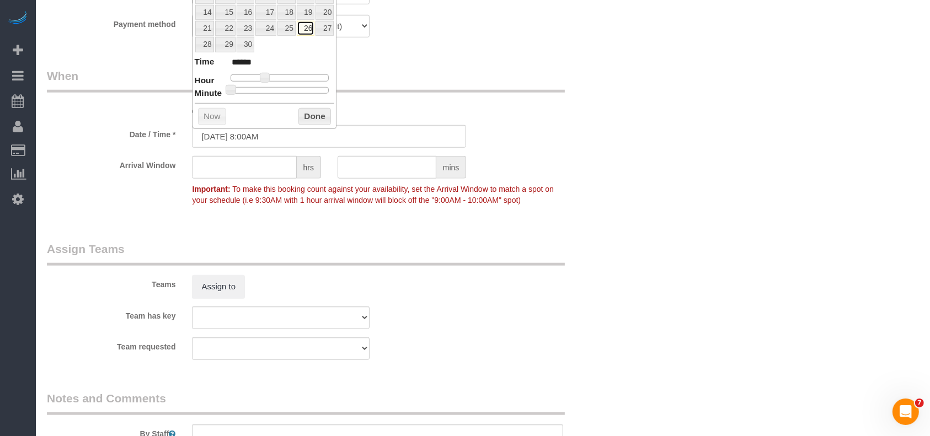
click at [304, 21] on link "26" at bounding box center [306, 28] width 18 height 15
click at [317, 118] on button "Done" at bounding box center [314, 117] width 33 height 18
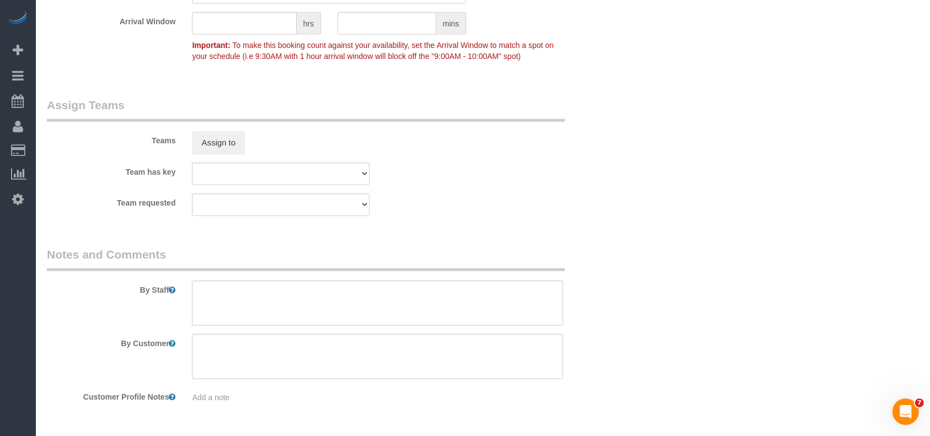
scroll to position [1137, 0]
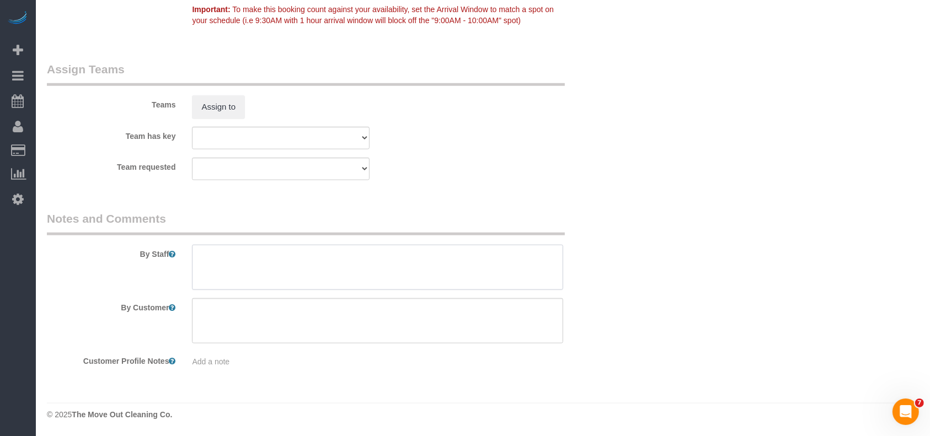
click at [303, 272] on textarea at bounding box center [377, 267] width 371 height 45
paste textarea "Code 1036"
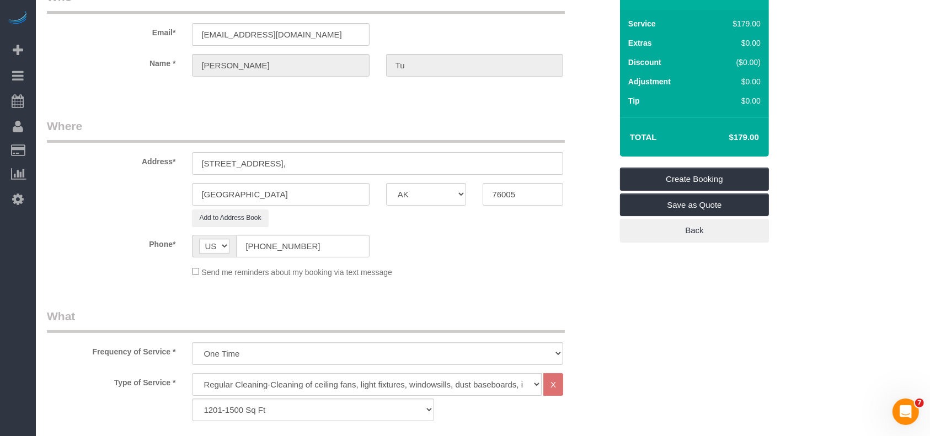
scroll to position [0, 0]
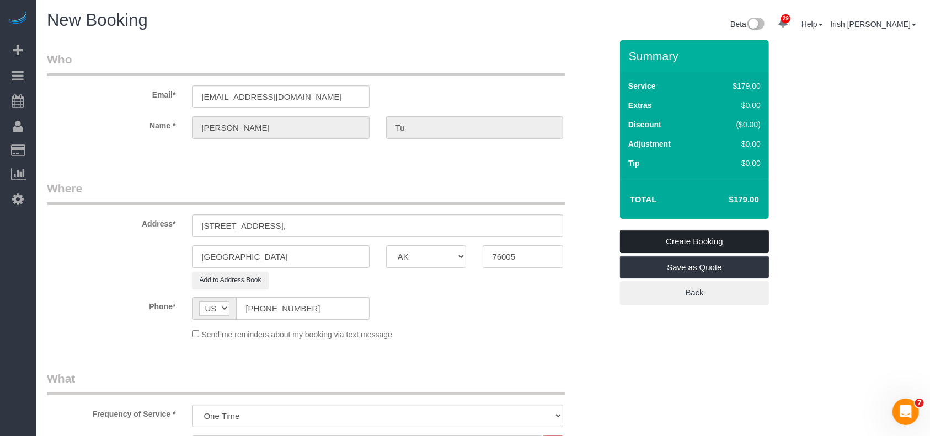
type textarea "Code 1036"
click at [680, 239] on link "Create Booking" at bounding box center [694, 241] width 149 height 23
